Goal: Book appointment/travel/reservation

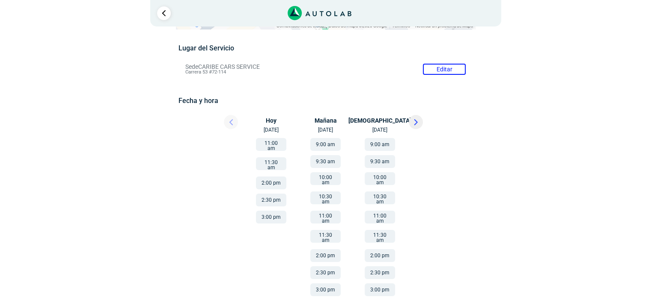
scroll to position [71, 0]
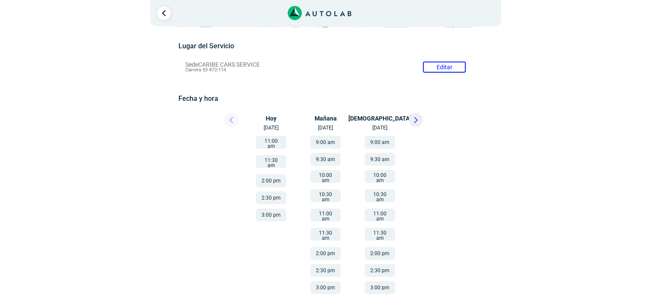
click at [324, 156] on button "9:30 am" at bounding box center [325, 159] width 30 height 13
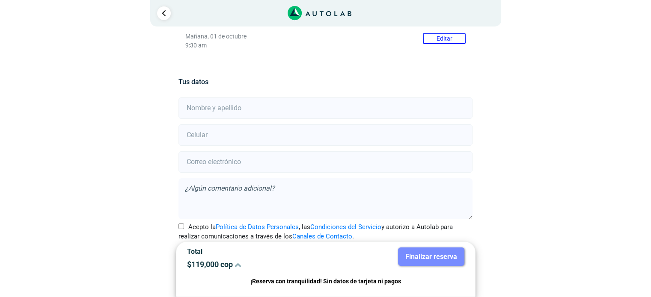
scroll to position [167, 0]
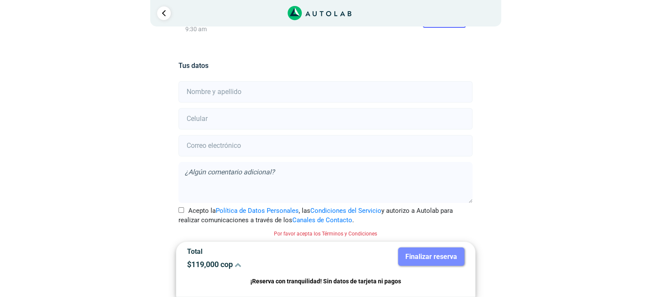
click at [323, 92] on input "text" at bounding box center [325, 91] width 294 height 21
type input "[PERSON_NAME]"
drag, startPoint x: 310, startPoint y: 118, endPoint x: 315, endPoint y: 113, distance: 7.0
click at [311, 117] on input "number" at bounding box center [325, 118] width 294 height 21
type input "3214697655"
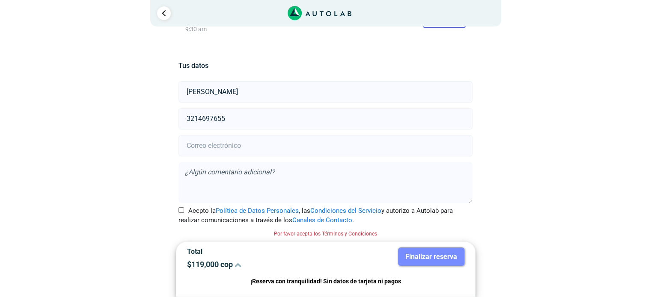
click at [318, 143] on input "email" at bounding box center [325, 145] width 294 height 21
type input "[EMAIL_ADDRESS][DOMAIN_NAME]"
click at [297, 186] on textarea at bounding box center [325, 182] width 294 height 41
click at [180, 210] on input "Acepto la Política de Datos Personales , las Condiciones del Servicio y autoriz…" at bounding box center [181, 211] width 6 height 6
checkbox input "true"
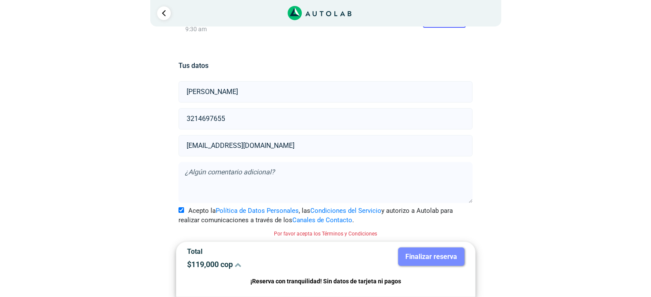
scroll to position [156, 0]
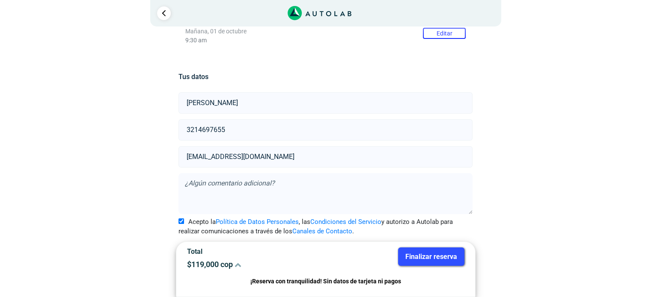
click at [237, 191] on textarea at bounding box center [325, 193] width 294 height 41
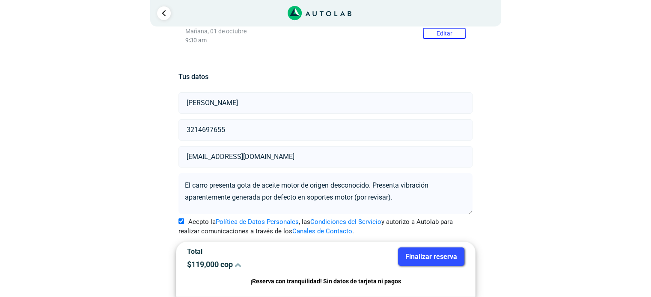
type textarea "El carro presenta gota de aceite motor de origen desconocido. Presenta vibració…"
click at [435, 257] on button "Finalizar reserva" at bounding box center [431, 257] width 66 height 18
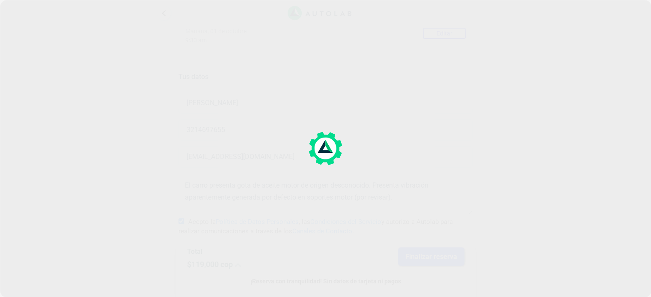
scroll to position [0, 0]
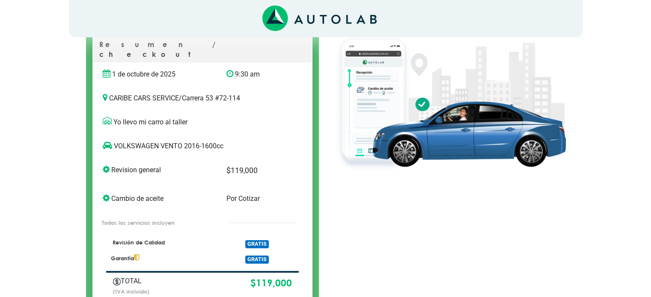
scroll to position [86, 0]
